Goal: Task Accomplishment & Management: Manage account settings

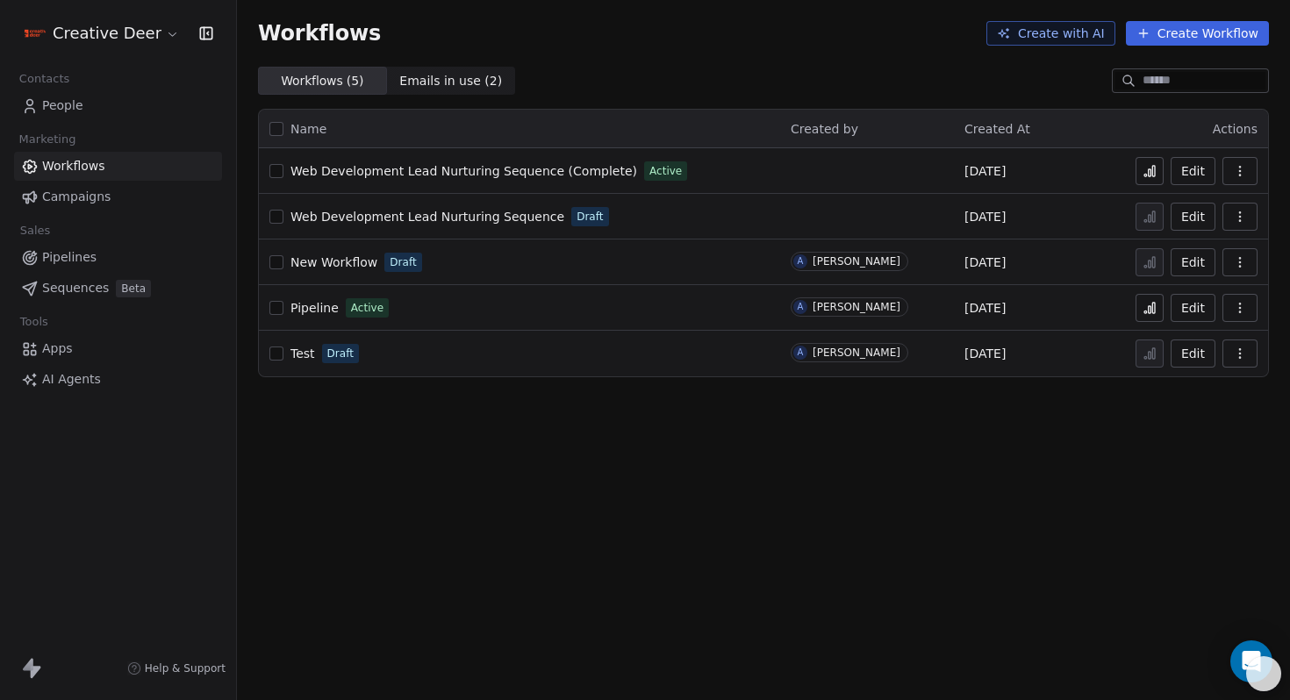
click at [458, 169] on span "Web Development Lead Nurturing Sequence (Complete)" at bounding box center [464, 171] width 347 height 14
click at [62, 104] on span "People" at bounding box center [62, 106] width 41 height 18
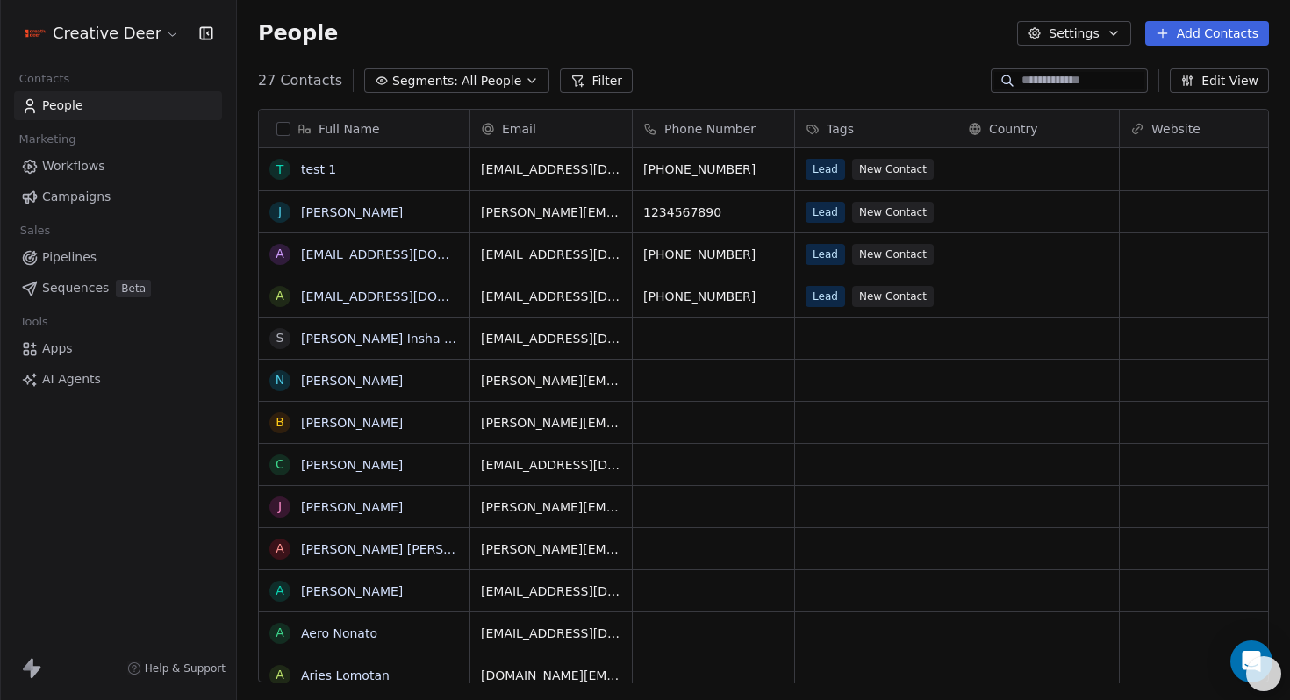
scroll to position [603, 1040]
click at [279, 255] on button "grid" at bounding box center [277, 255] width 14 height 14
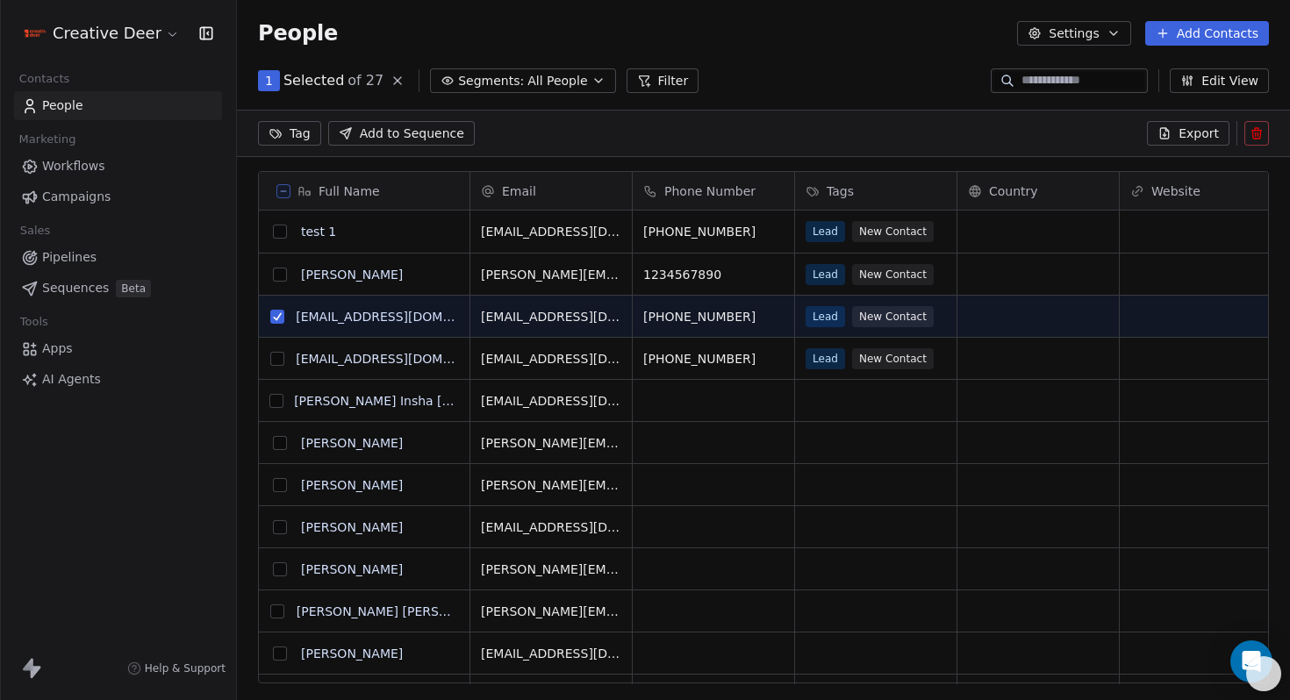
scroll to position [542, 1040]
click at [279, 233] on button "grid" at bounding box center [280, 232] width 14 height 14
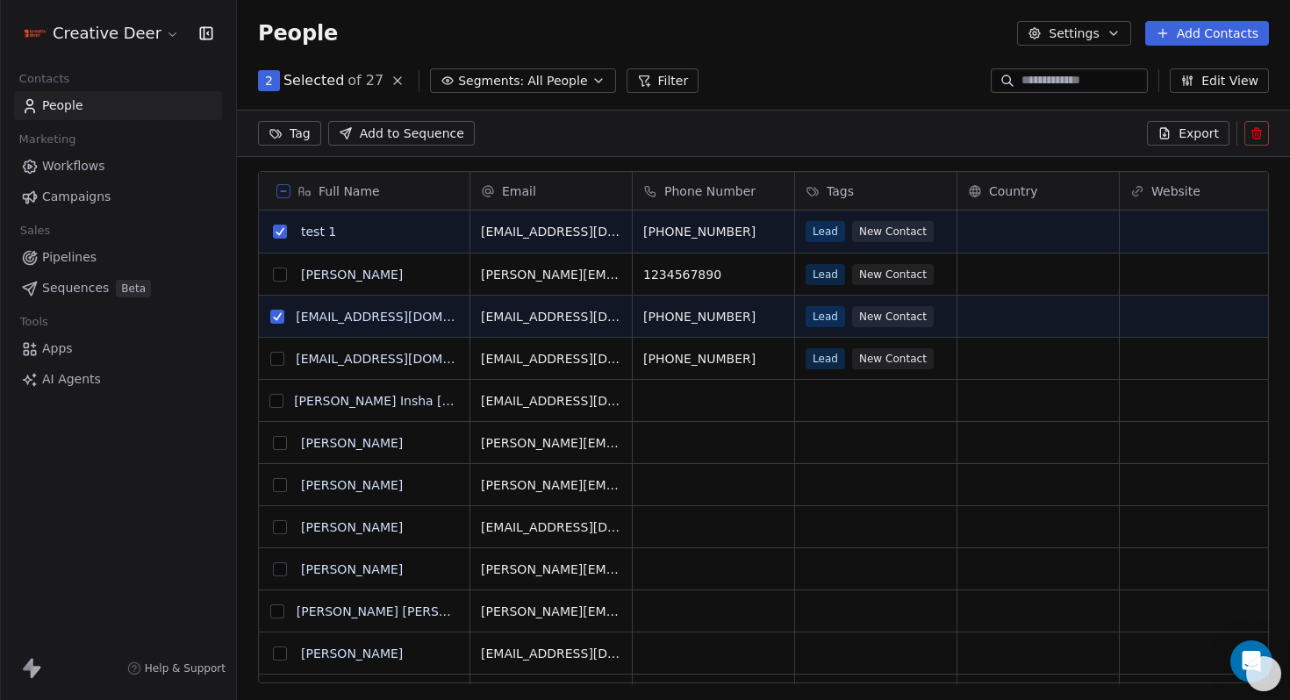
click at [1263, 126] on icon at bounding box center [1257, 133] width 14 height 14
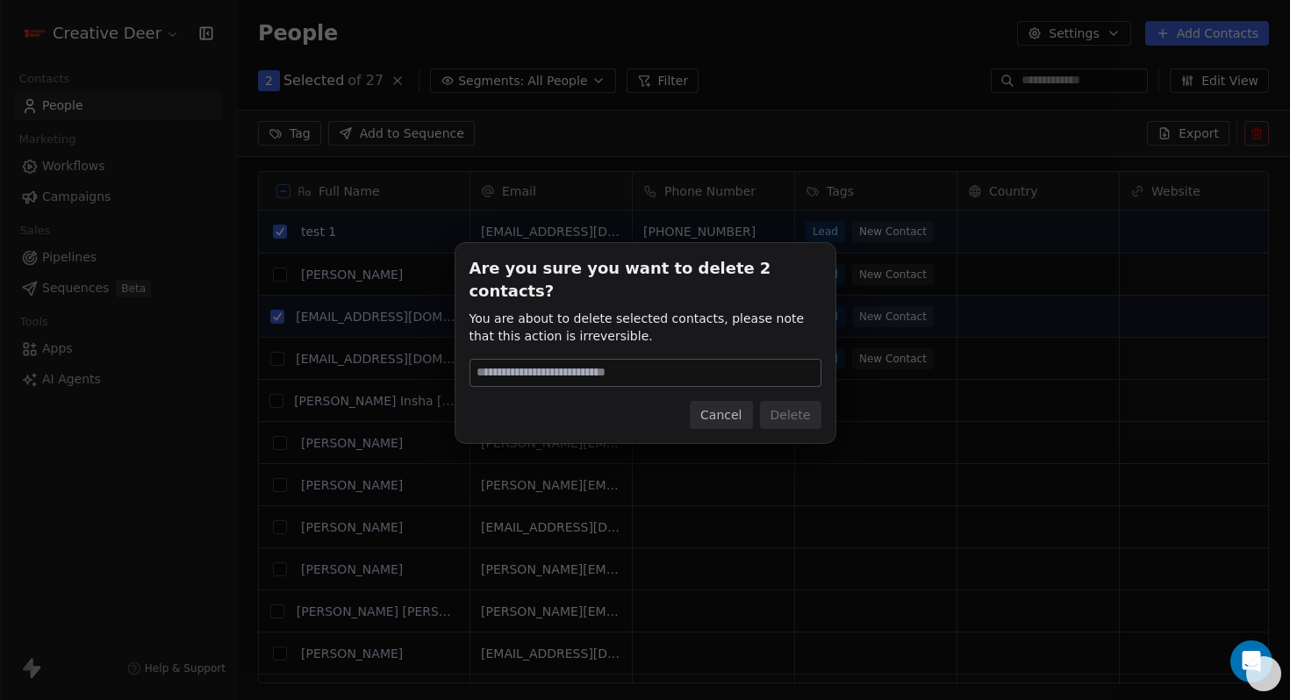
type input "******"
click at [766, 406] on button "Delete" at bounding box center [790, 415] width 61 height 28
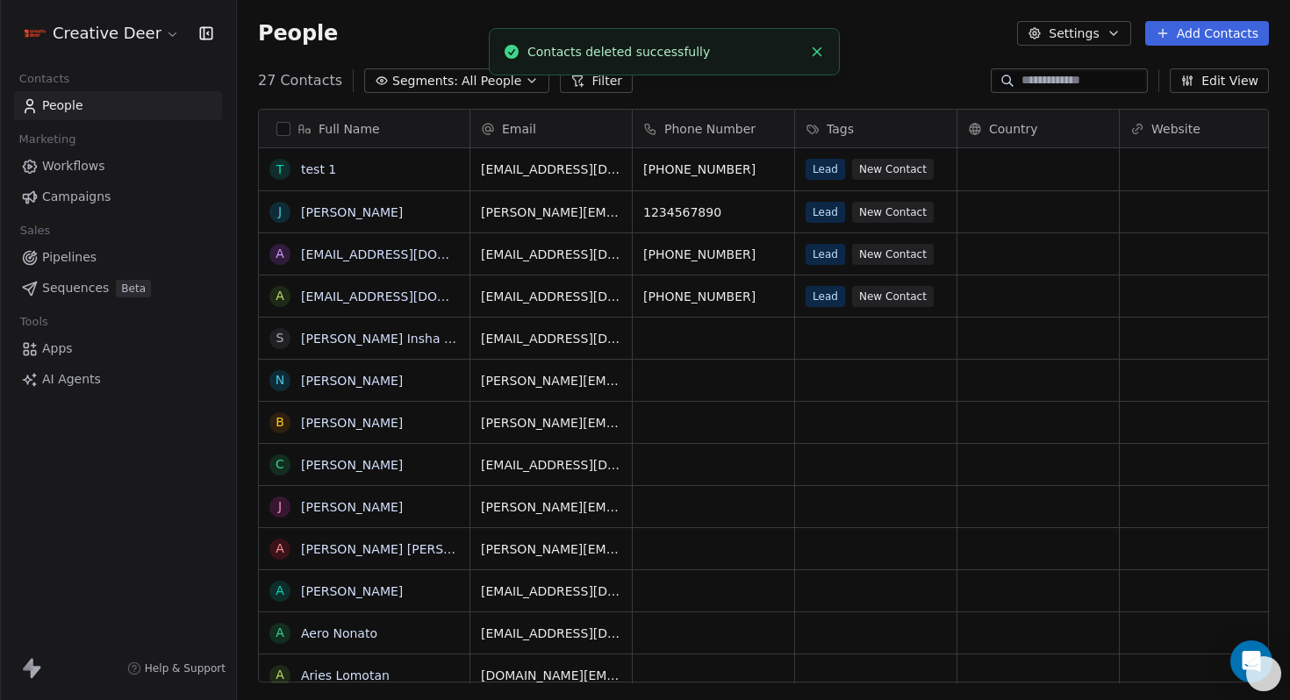
scroll to position [603, 1040]
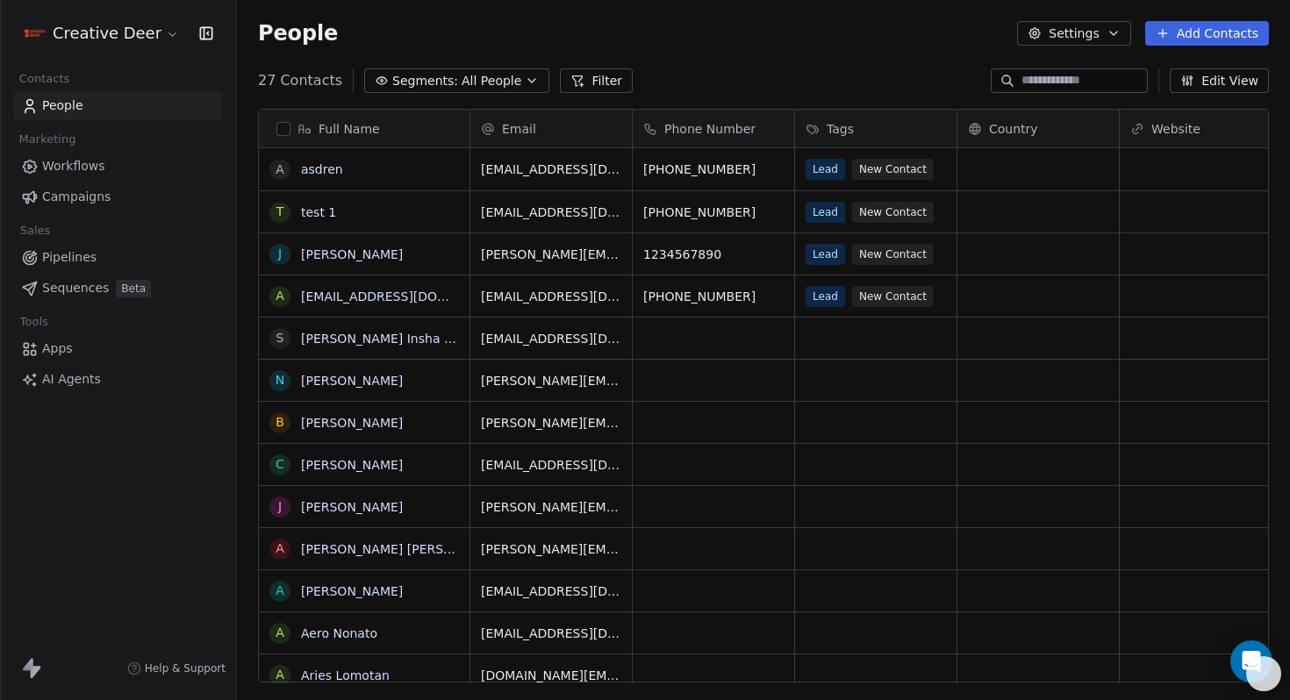
click at [131, 166] on link "Workflows" at bounding box center [118, 166] width 208 height 29
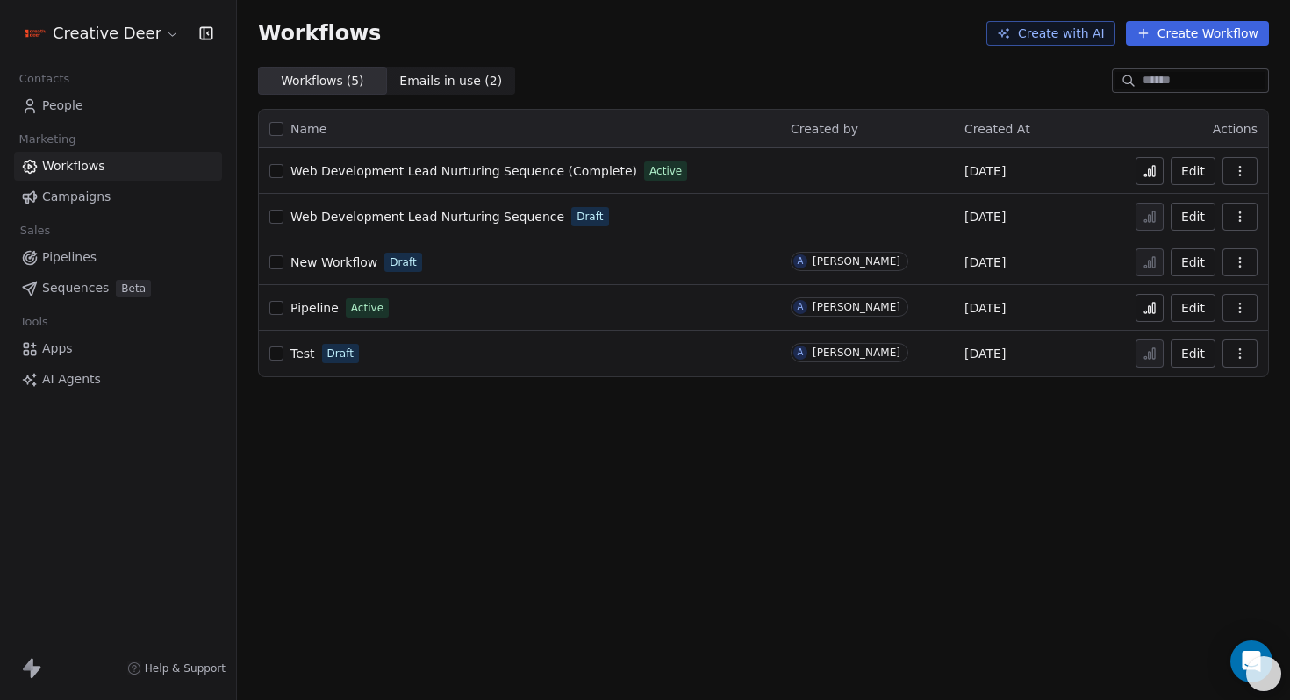
click at [1177, 175] on button "Edit" at bounding box center [1193, 171] width 45 height 28
